Goal: Transaction & Acquisition: Download file/media

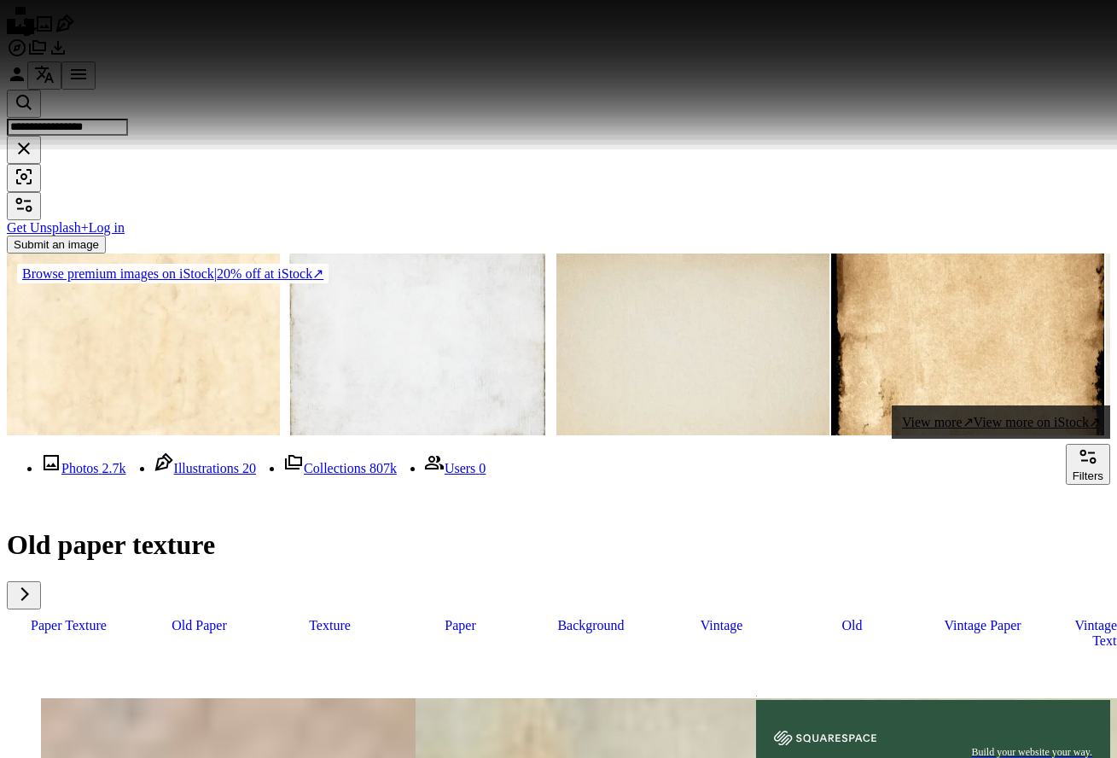
scroll to position [7213, 0]
